Goal: Navigation & Orientation: Find specific page/section

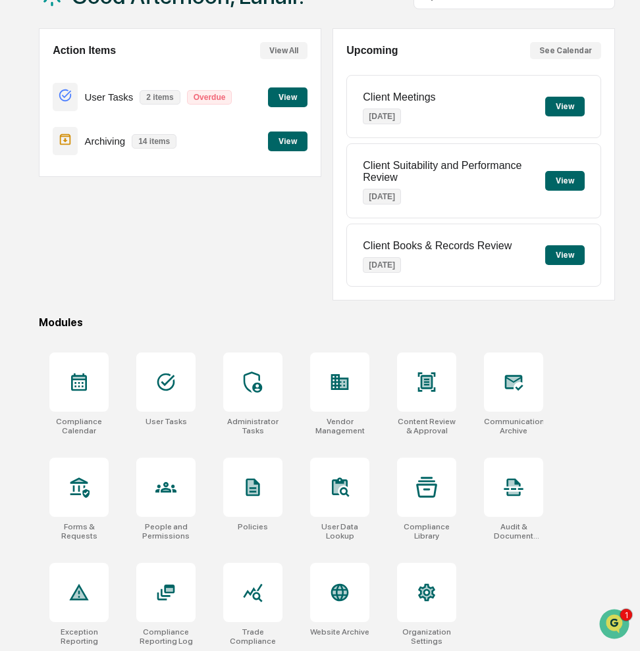
scroll to position [103, 0]
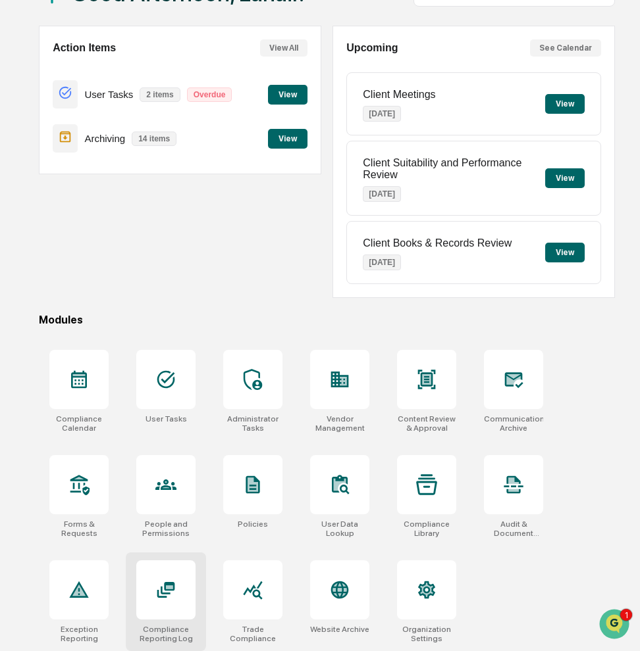
click at [172, 593] on icon at bounding box center [165, 590] width 21 height 21
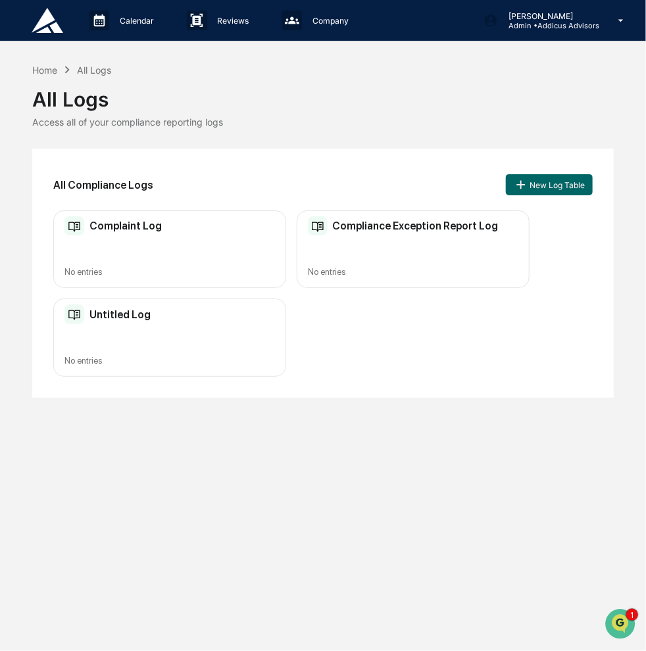
click at [131, 218] on div "Complaint Log" at bounding box center [112, 226] width 97 height 20
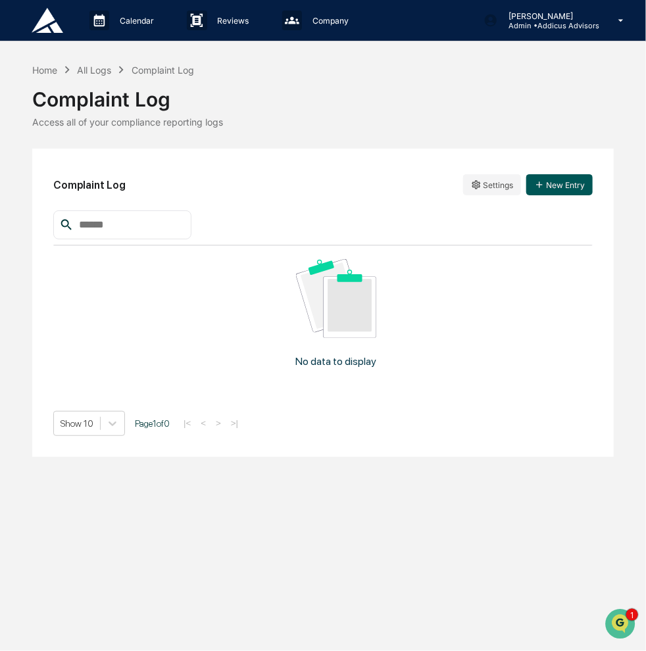
click at [570, 182] on button "New Entry" at bounding box center [559, 184] width 66 height 21
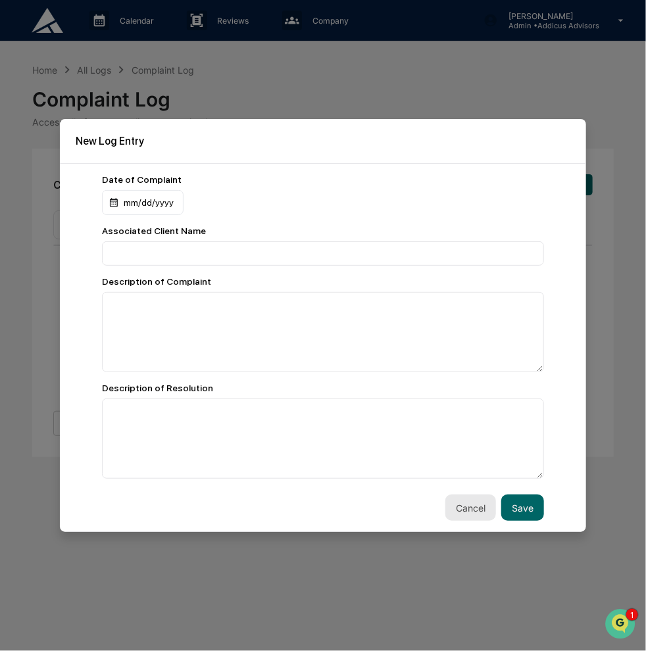
click at [469, 501] on button "Cancel" at bounding box center [471, 508] width 51 height 26
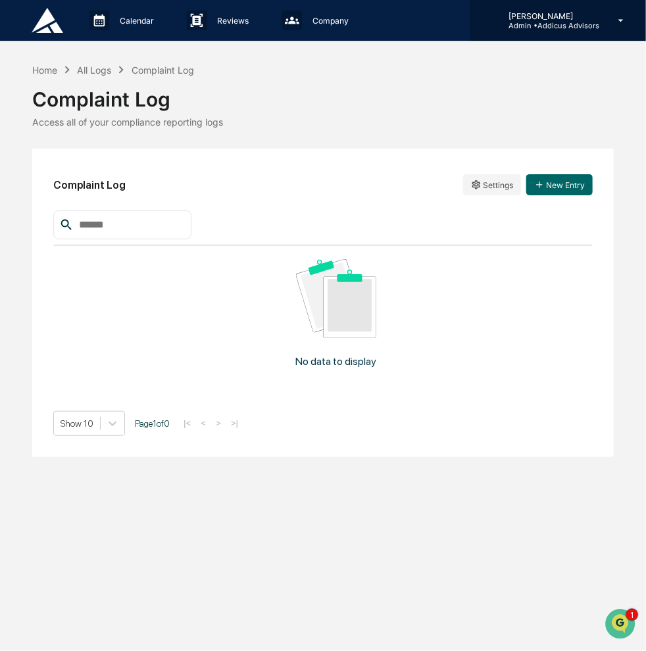
click at [539, 24] on p "Admin • Addicus Advisors" at bounding box center [548, 25] width 101 height 9
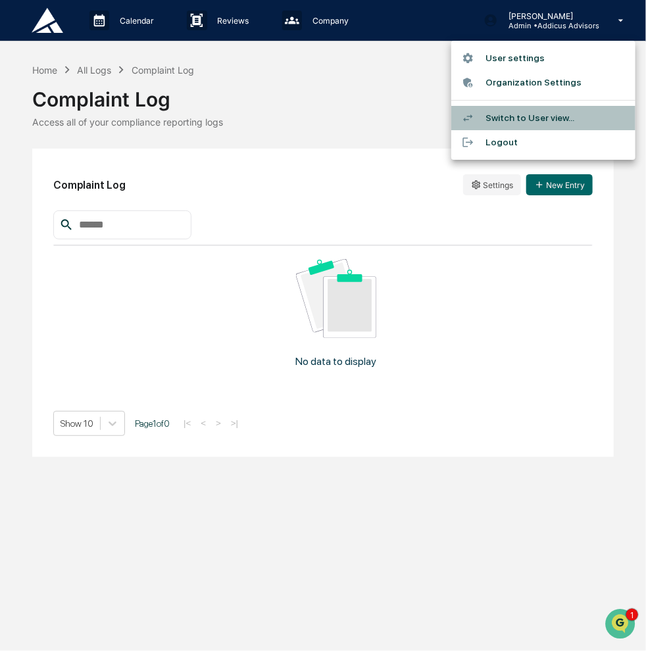
click at [546, 116] on li "Switch to User view..." at bounding box center [543, 118] width 184 height 24
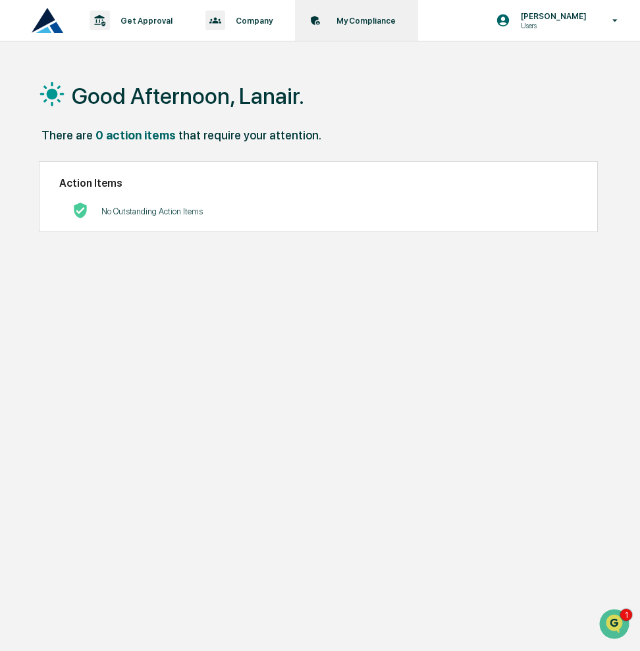
click at [357, 28] on div "My Compliance Data, Deadlines & Settings" at bounding box center [355, 20] width 110 height 41
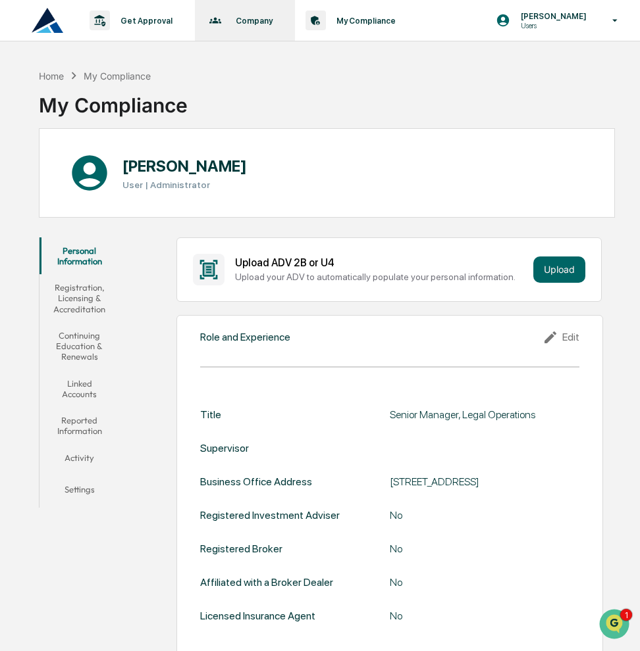
click at [240, 24] on p "Company" at bounding box center [252, 21] width 54 height 10
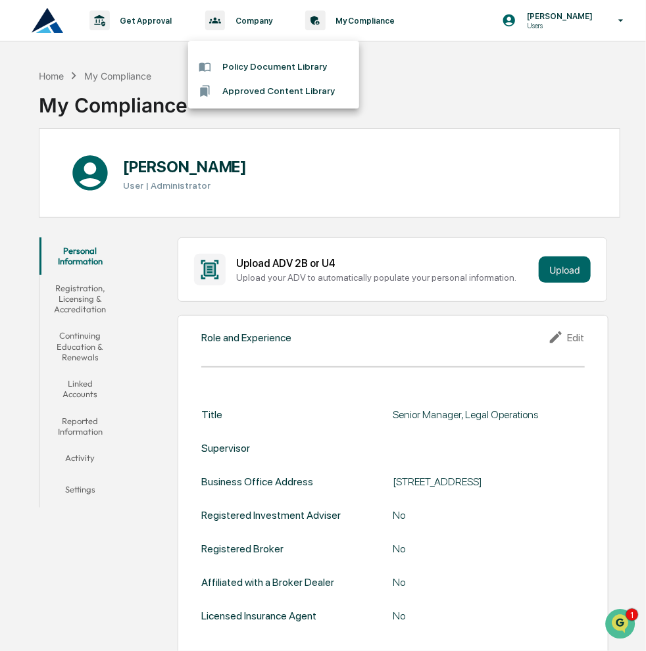
click at [143, 18] on div at bounding box center [323, 325] width 646 height 651
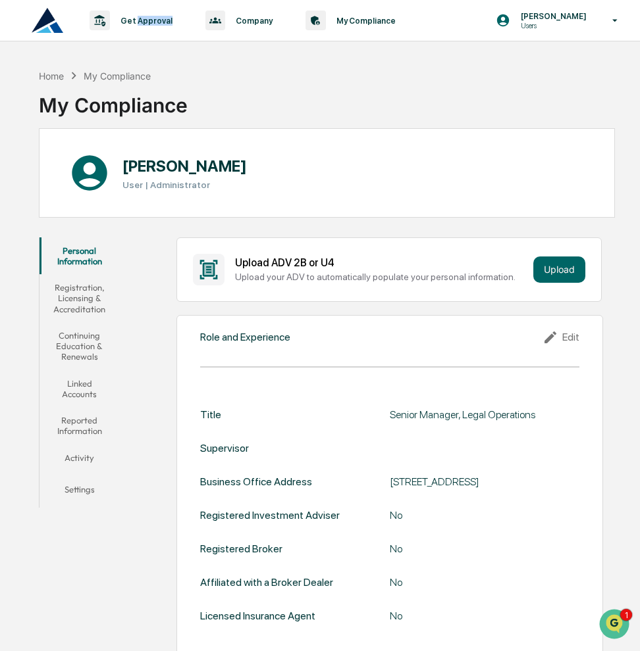
click at [143, 18] on p "Get Approval" at bounding box center [144, 21] width 69 height 10
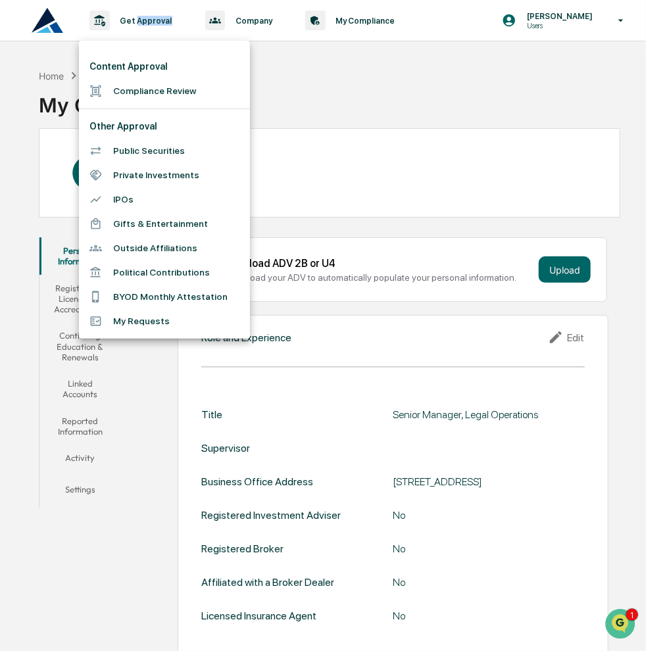
click at [149, 88] on li "Compliance Review" at bounding box center [164, 91] width 171 height 24
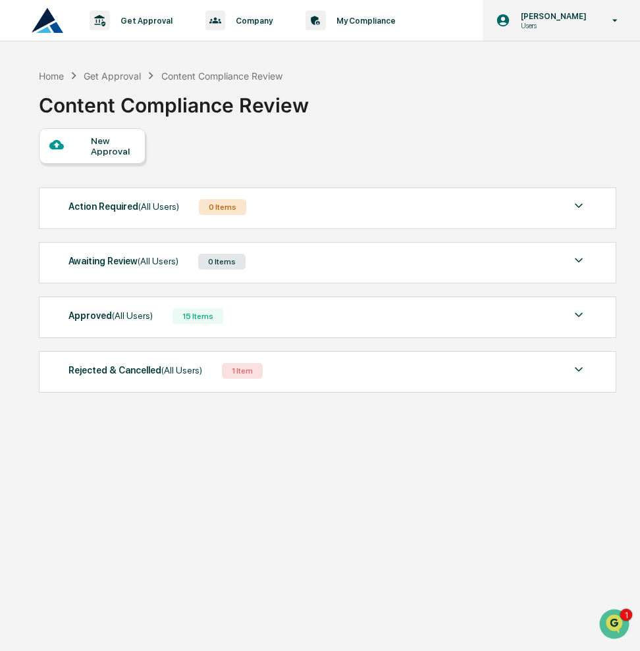
click at [549, 22] on p "Users" at bounding box center [551, 25] width 83 height 9
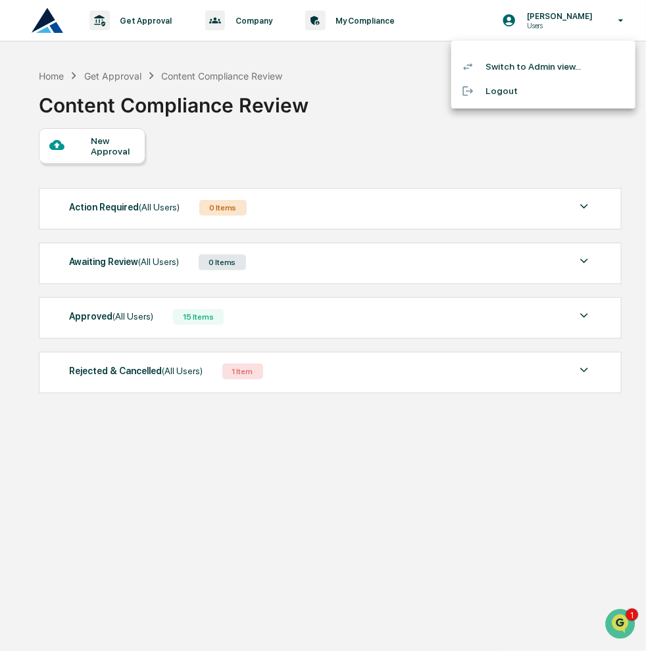
click at [545, 71] on li "Switch to Admin view..." at bounding box center [543, 67] width 184 height 24
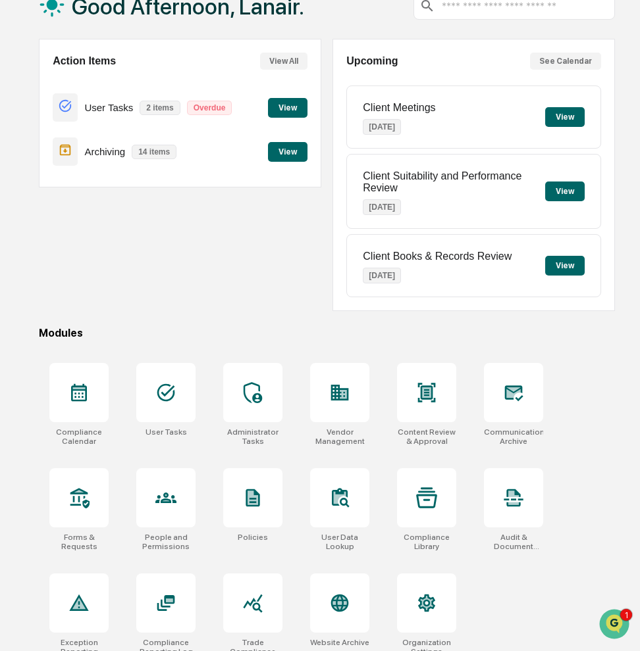
scroll to position [103, 0]
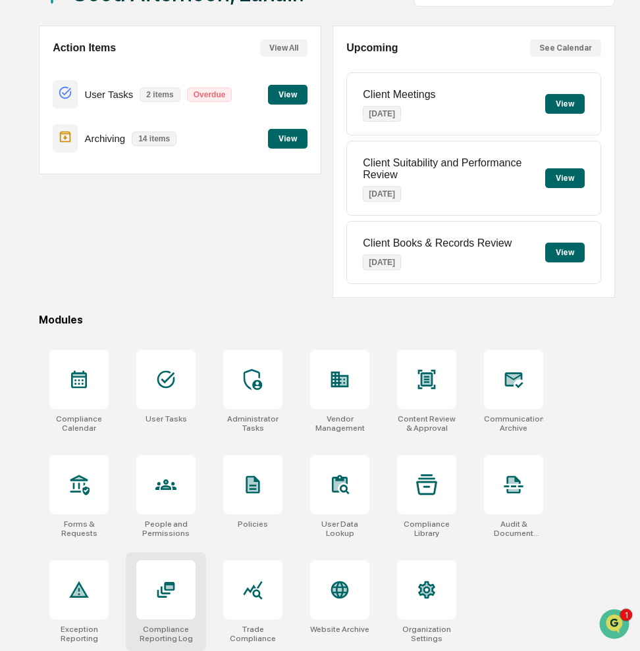
click at [170, 593] on icon at bounding box center [165, 590] width 21 height 21
